Goal: Information Seeking & Learning: Learn about a topic

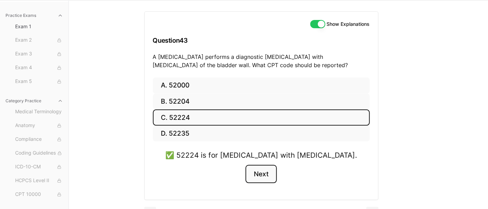
click at [263, 172] on button "Next" at bounding box center [260, 174] width 31 height 19
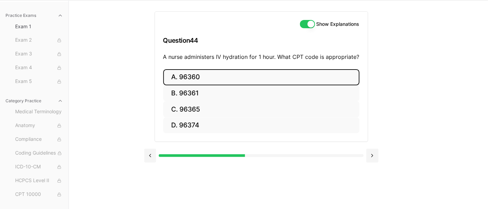
click at [220, 75] on button "A. 96360" at bounding box center [261, 77] width 196 height 16
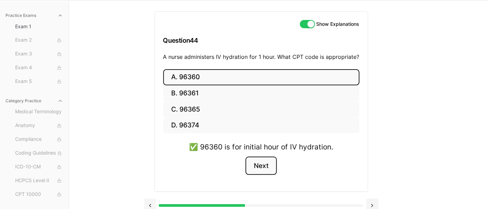
click at [262, 160] on button "Next" at bounding box center [260, 166] width 31 height 19
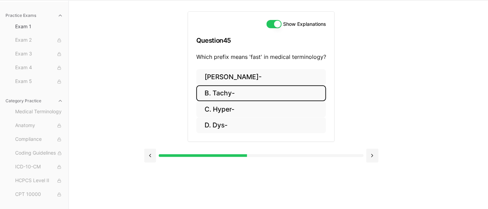
click at [224, 94] on button "B. Tachy-" at bounding box center [261, 93] width 130 height 16
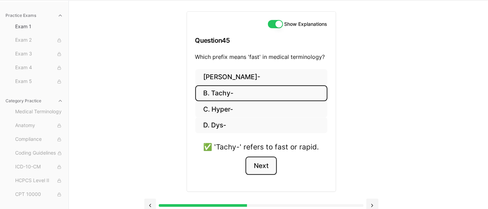
click at [261, 164] on button "Next" at bounding box center [260, 166] width 31 height 19
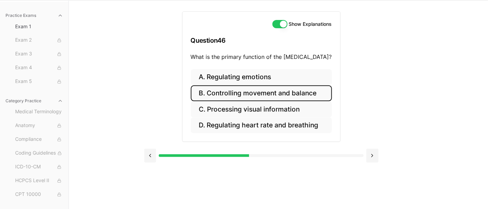
click at [263, 94] on button "B. Controlling movement and balance" at bounding box center [261, 93] width 141 height 16
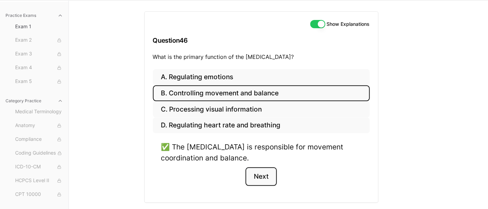
click at [271, 171] on button "Next" at bounding box center [260, 176] width 31 height 19
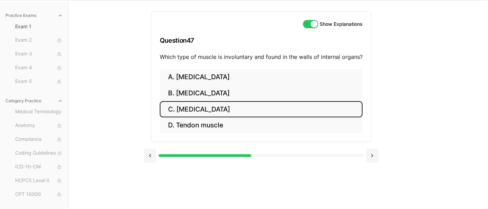
click at [176, 111] on button "C. [MEDICAL_DATA]" at bounding box center [261, 109] width 203 height 16
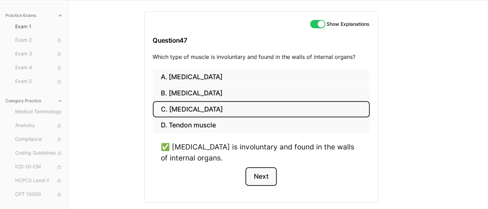
click at [262, 176] on button "Next" at bounding box center [260, 176] width 31 height 19
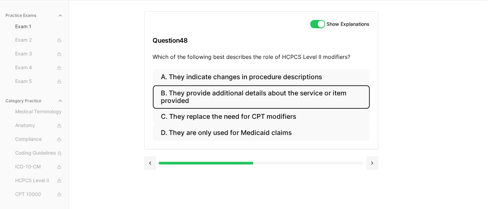
click at [248, 91] on button "B. They provide additional details about the service or item provided" at bounding box center [261, 96] width 217 height 23
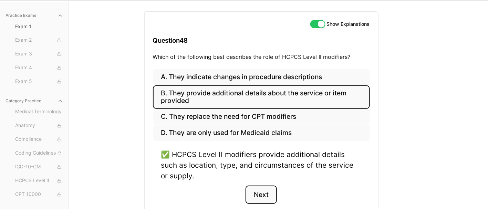
click at [264, 190] on button "Next" at bounding box center [260, 195] width 31 height 19
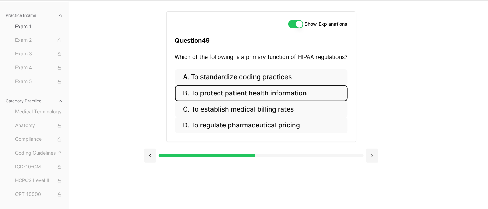
click at [234, 92] on button "B. To protect patient health information" at bounding box center [261, 93] width 173 height 16
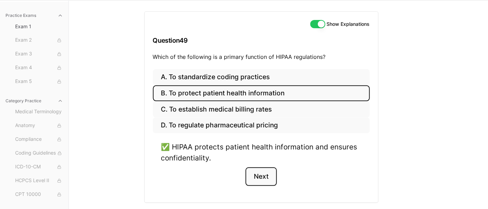
click at [264, 174] on button "Next" at bounding box center [260, 176] width 31 height 19
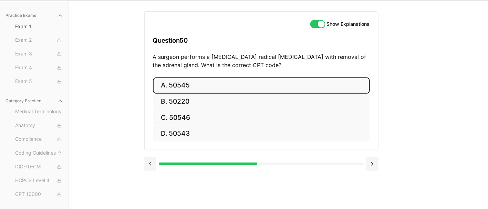
click at [221, 86] on button "A. 50545" at bounding box center [261, 85] width 217 height 16
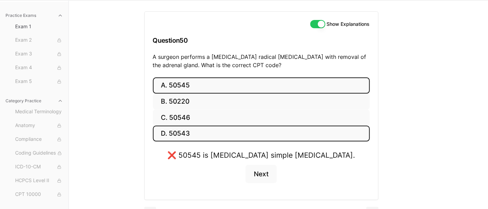
click at [204, 128] on button "D. 50543" at bounding box center [261, 134] width 217 height 16
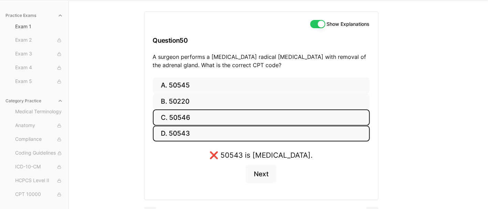
click at [207, 114] on button "C. 50546" at bounding box center [261, 117] width 217 height 16
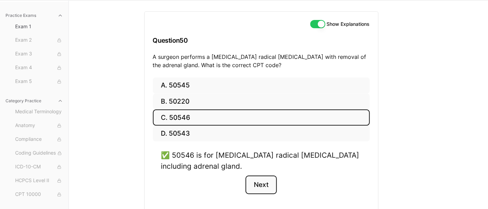
click at [265, 185] on button "Next" at bounding box center [260, 185] width 31 height 19
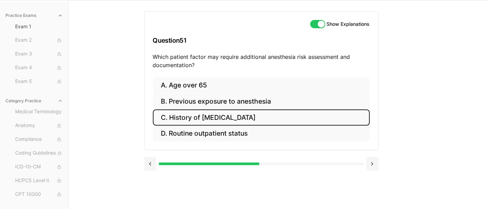
click at [229, 115] on button "C. History of [MEDICAL_DATA]" at bounding box center [261, 117] width 217 height 16
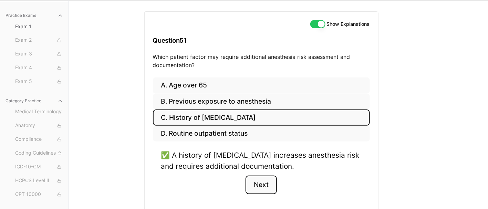
click at [260, 184] on button "Next" at bounding box center [260, 185] width 31 height 19
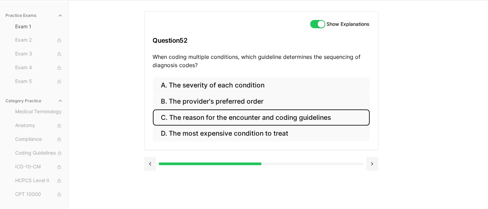
click at [324, 114] on button "C. The reason for the encounter and coding guidelines" at bounding box center [261, 117] width 217 height 16
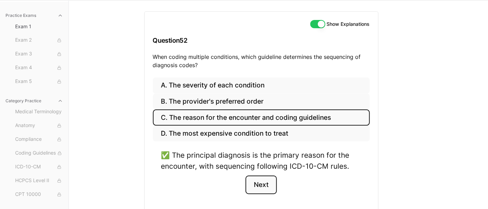
click at [262, 181] on button "Next" at bounding box center [260, 185] width 31 height 19
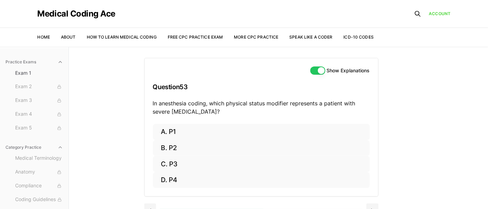
scroll to position [46, 0]
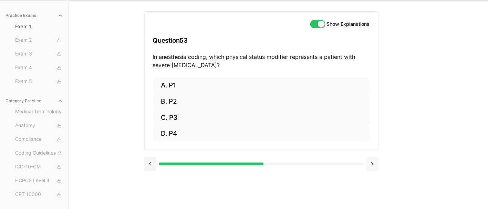
click at [372, 163] on button at bounding box center [372, 164] width 12 height 14
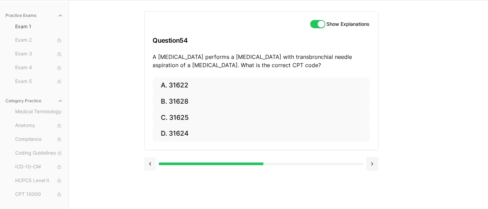
click at [147, 163] on button at bounding box center [150, 164] width 12 height 14
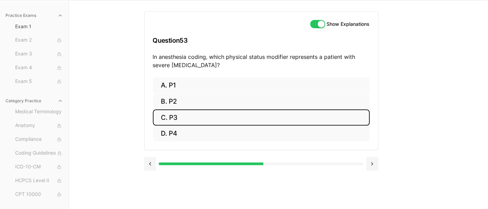
click at [175, 115] on button "C. P3" at bounding box center [261, 117] width 217 height 16
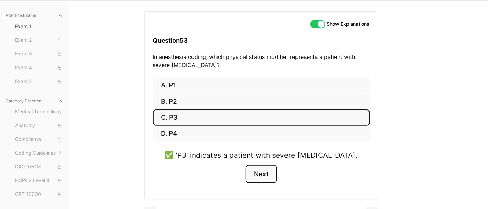
click at [264, 176] on button "Next" at bounding box center [260, 174] width 31 height 19
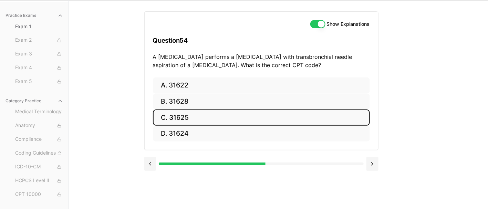
click at [189, 112] on button "C. 31625" at bounding box center [261, 117] width 217 height 16
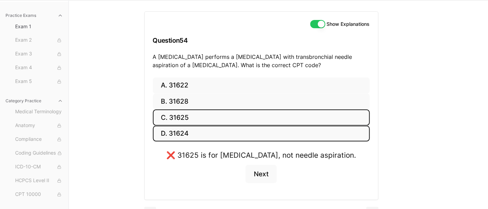
click at [200, 136] on button "D. 31624" at bounding box center [261, 134] width 217 height 16
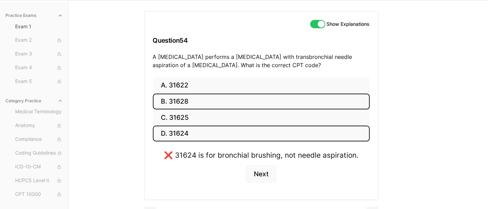
click at [191, 103] on button "B. 31628" at bounding box center [261, 102] width 217 height 16
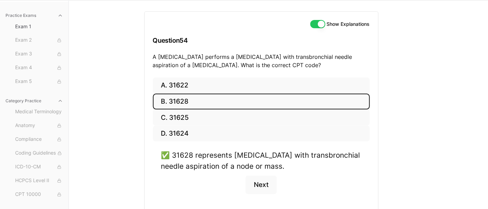
drag, startPoint x: 152, startPoint y: 55, endPoint x: 301, endPoint y: 63, distance: 148.9
click at [301, 63] on div "Show Explanations Question 54 A [MEDICAL_DATA] performs a [MEDICAL_DATA] with t…" at bounding box center [261, 45] width 233 height 66
copy p "A [MEDICAL_DATA] performs a [MEDICAL_DATA] with transbronchial needle aspiratio…"
click at [265, 189] on button "Next" at bounding box center [260, 185] width 31 height 19
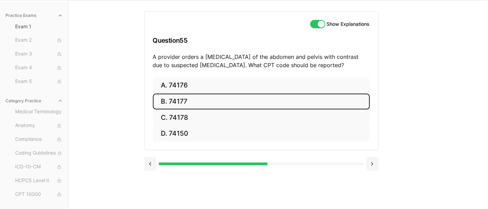
click at [202, 96] on button "B. 74177" at bounding box center [261, 102] width 217 height 16
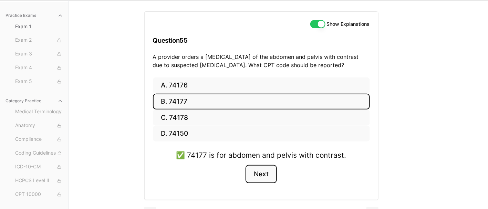
click at [267, 175] on button "Next" at bounding box center [260, 174] width 31 height 19
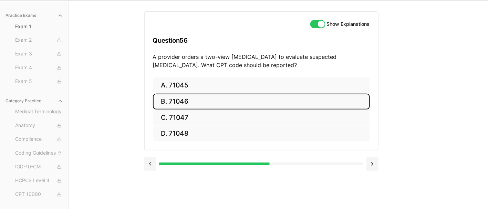
click at [202, 99] on button "B. 71046" at bounding box center [261, 102] width 217 height 16
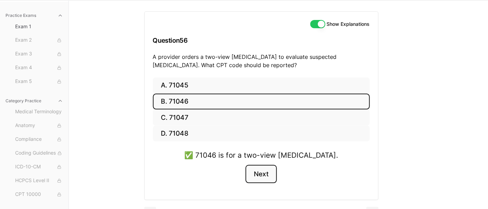
click at [260, 172] on button "Next" at bounding box center [260, 174] width 31 height 19
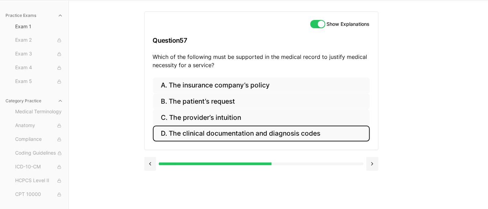
click at [222, 127] on button "D. The clinical documentation and diagnosis codes" at bounding box center [261, 134] width 217 height 16
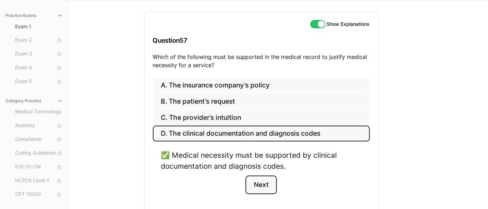
click at [269, 183] on button "Next" at bounding box center [260, 185] width 31 height 19
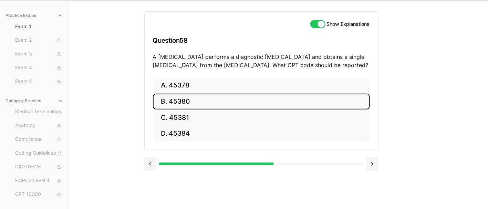
click at [196, 102] on button "B. 45380" at bounding box center [261, 102] width 217 height 16
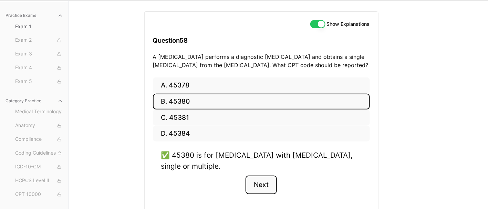
click at [271, 182] on button "Next" at bounding box center [260, 185] width 31 height 19
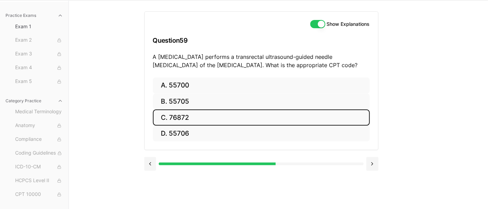
click at [223, 112] on button "C. 76872" at bounding box center [261, 117] width 217 height 16
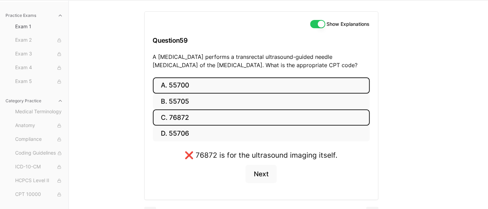
click at [197, 87] on button "A. 55700" at bounding box center [261, 85] width 217 height 16
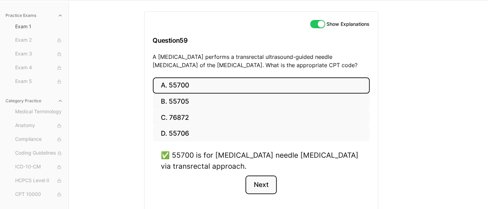
click at [255, 184] on button "Next" at bounding box center [260, 185] width 31 height 19
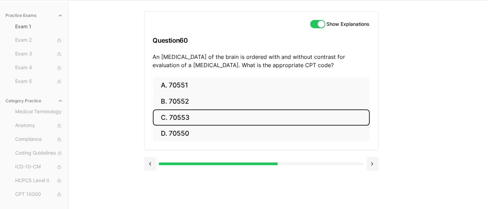
click at [197, 113] on button "C. 70553" at bounding box center [261, 117] width 217 height 16
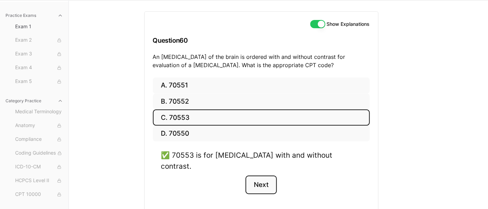
click at [264, 176] on button "Next" at bounding box center [260, 185] width 31 height 19
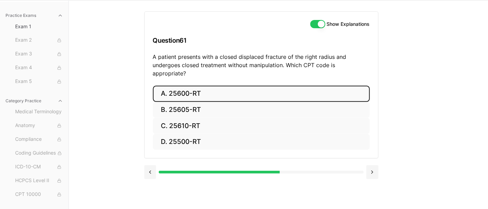
click at [210, 86] on button "A. 25600-RT" at bounding box center [261, 94] width 217 height 16
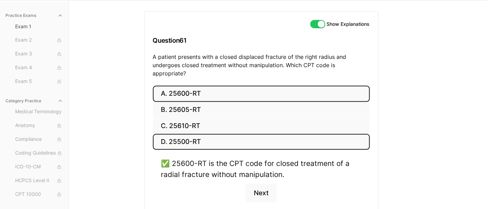
click at [208, 135] on button "D. 25500-RT" at bounding box center [261, 142] width 217 height 16
